Goal: Task Accomplishment & Management: Manage account settings

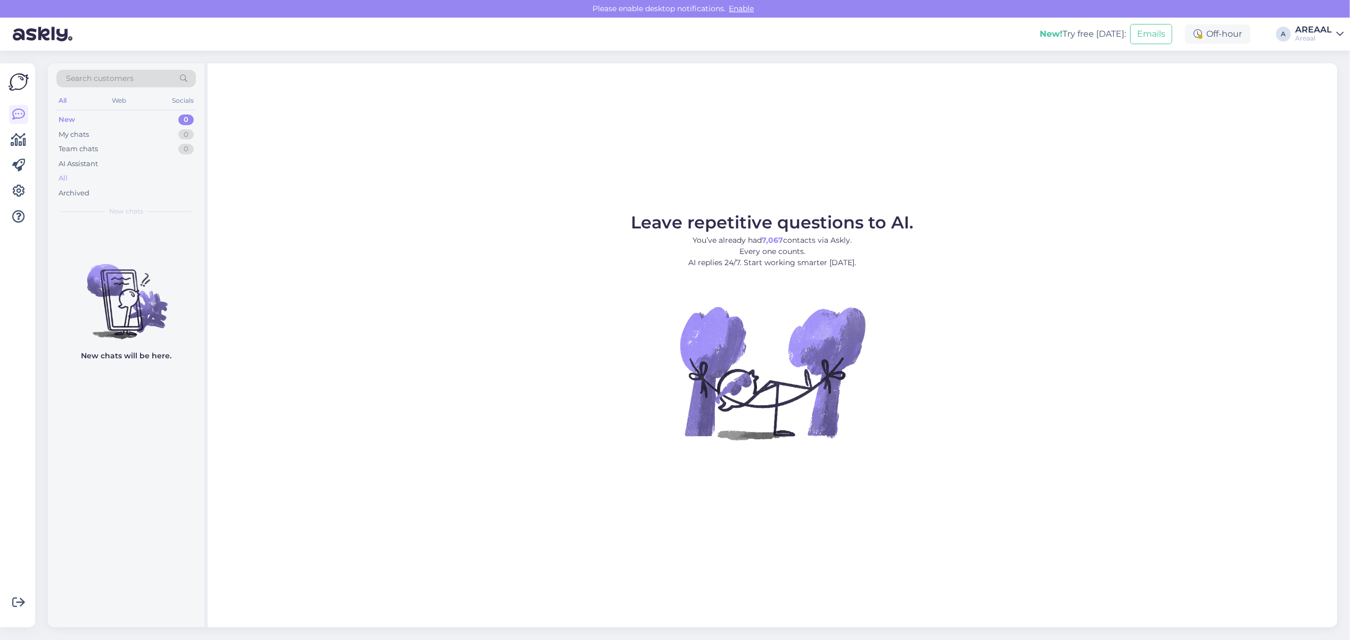
click at [84, 179] on div "All" at bounding box center [125, 178] width 139 height 15
click at [136, 181] on div "All" at bounding box center [125, 178] width 139 height 15
click at [109, 193] on div "Archived" at bounding box center [125, 193] width 139 height 15
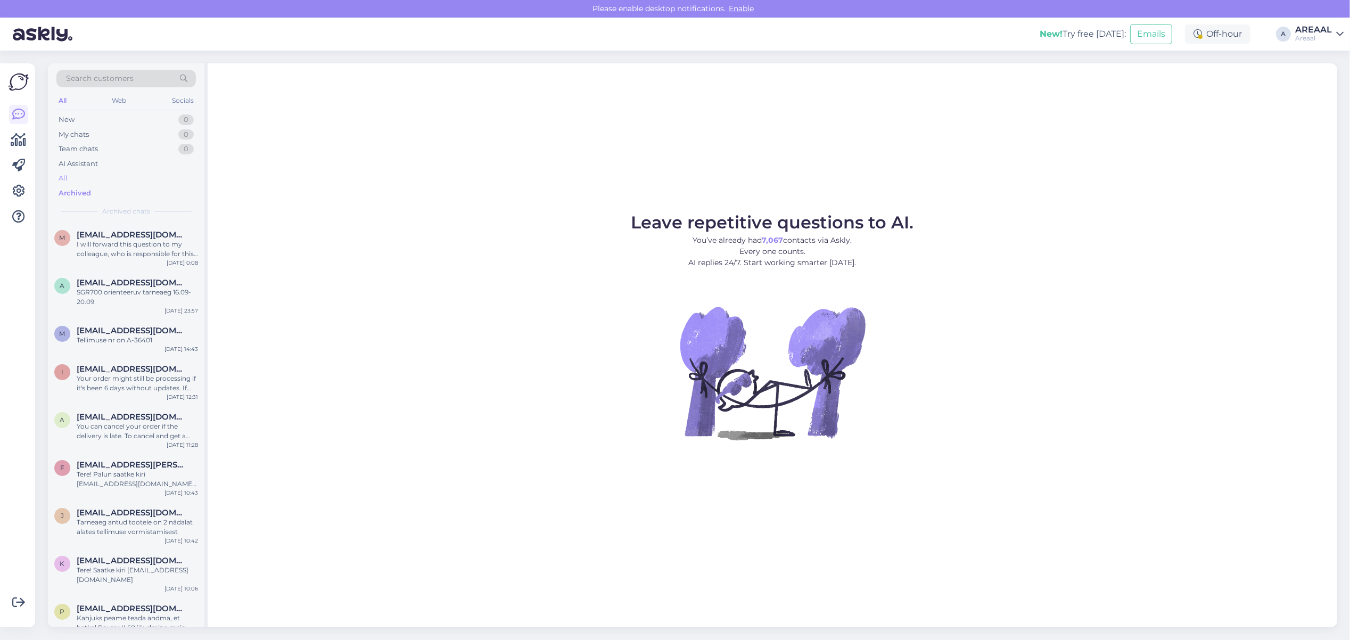
click at [120, 178] on div "All" at bounding box center [125, 178] width 139 height 15
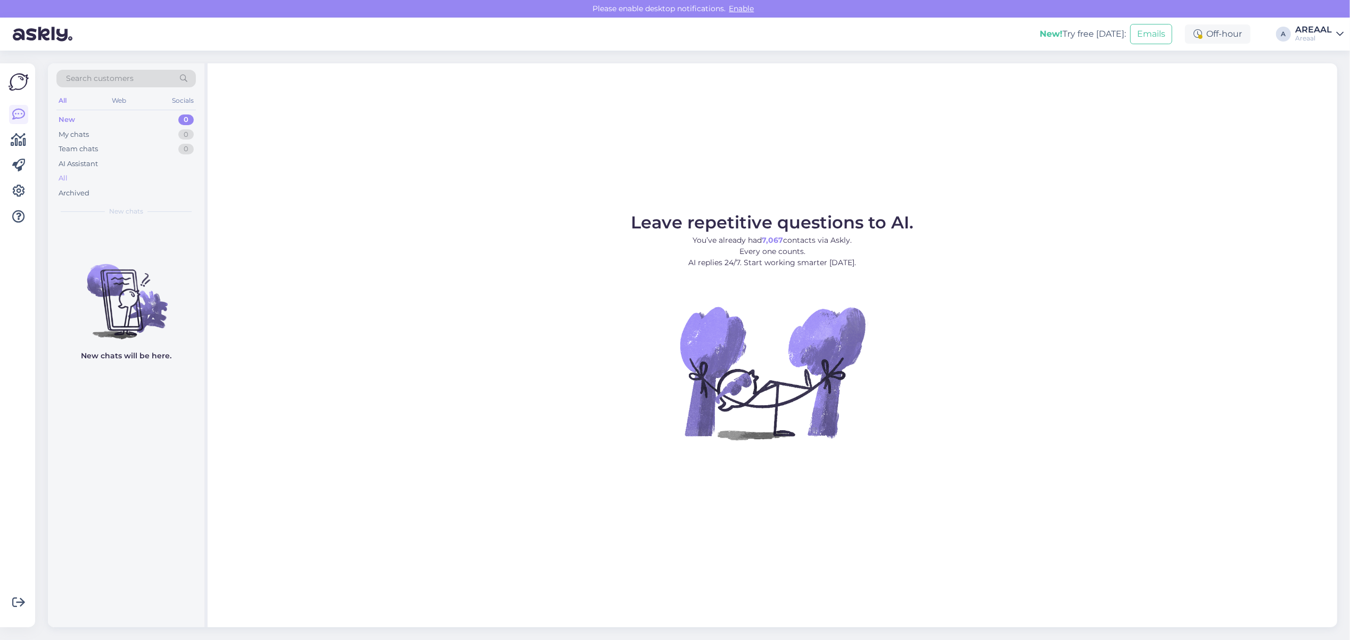
click at [195, 180] on div "All" at bounding box center [125, 178] width 139 height 15
